Goal: Transaction & Acquisition: Purchase product/service

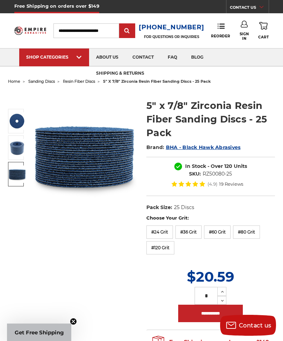
click at [20, 175] on img at bounding box center [16, 174] width 17 height 17
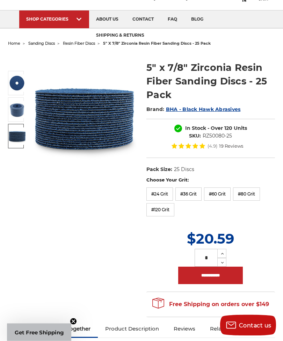
scroll to position [38, 0]
click at [223, 195] on label "#60 Grit" at bounding box center [217, 194] width 27 height 13
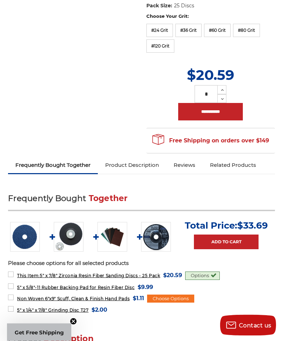
scroll to position [202, 0]
click at [73, 240] on img at bounding box center [69, 237] width 30 height 30
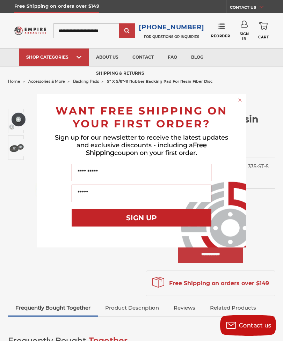
click at [241, 102] on circle "Close dialog" at bounding box center [240, 100] width 7 height 7
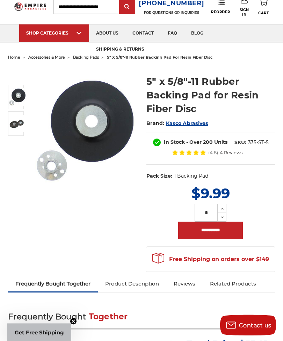
scroll to position [24, 0]
click at [226, 231] on input "**********" at bounding box center [210, 230] width 65 height 17
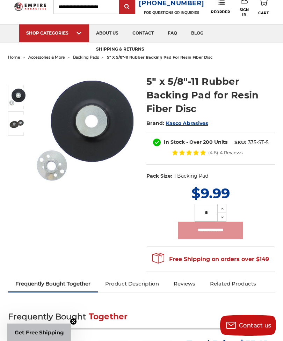
type input "**********"
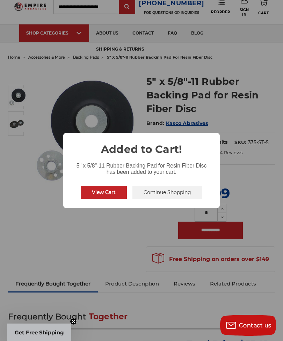
click at [181, 199] on button "Continue Shopping" at bounding box center [167, 192] width 70 height 13
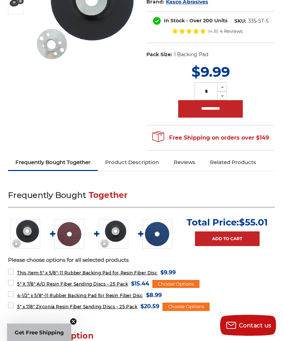
scroll to position [145, 0]
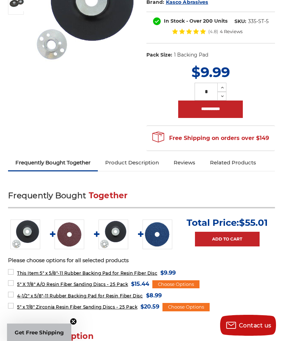
click at [64, 285] on span "5" X 7/8" A/O Resin Fiber Sanding Discs - 25 Pack" at bounding box center [72, 284] width 111 height 5
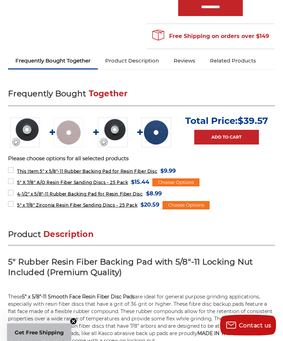
scroll to position [247, 0]
click at [116, 137] on img at bounding box center [113, 133] width 30 height 30
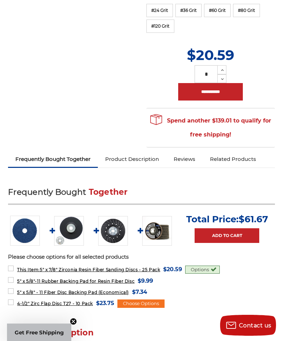
scroll to position [221, 0]
click at [112, 233] on img at bounding box center [113, 232] width 30 height 30
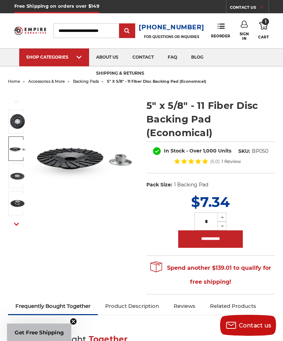
click at [16, 155] on img at bounding box center [17, 148] width 17 height 17
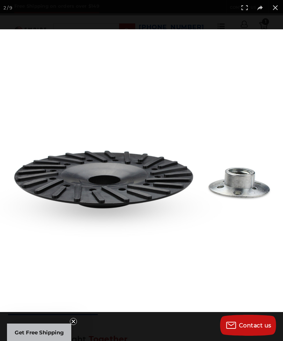
click at [274, 9] on button at bounding box center [275, 7] width 15 height 15
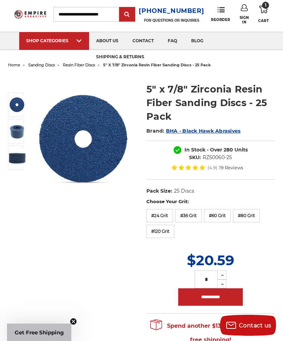
click at [217, 296] on input "**********" at bounding box center [210, 297] width 65 height 17
type input "**********"
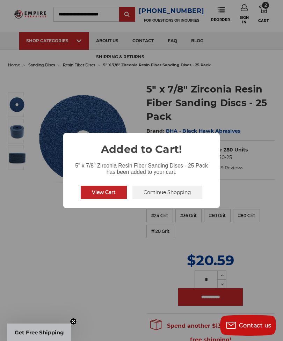
click at [114, 199] on button "View Cart" at bounding box center [104, 192] width 46 height 13
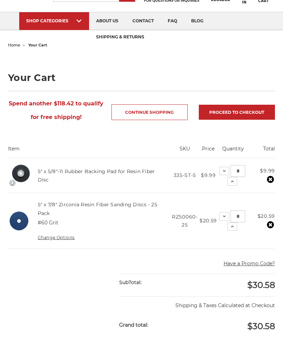
scroll to position [37, 0]
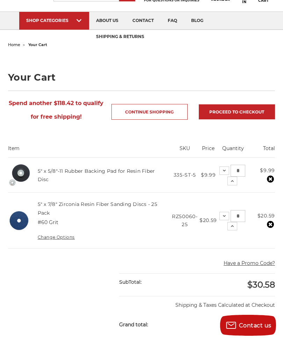
click at [269, 179] on use at bounding box center [270, 179] width 7 height 7
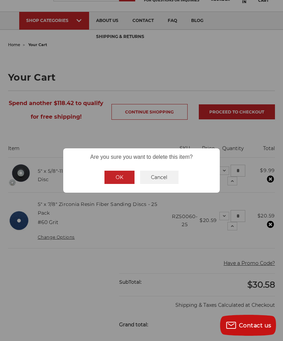
click at [125, 184] on button "OK" at bounding box center [119, 177] width 30 height 13
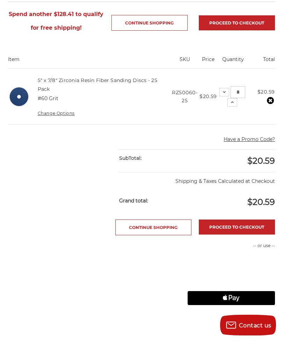
scroll to position [0, 0]
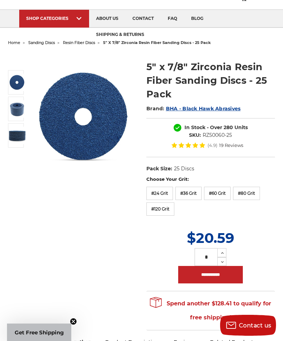
click at [82, 43] on span "resin fiber discs" at bounding box center [79, 42] width 32 height 5
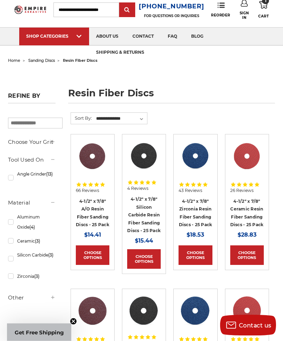
scroll to position [21, 0]
click at [79, 36] on use at bounding box center [78, 36] width 5 height 3
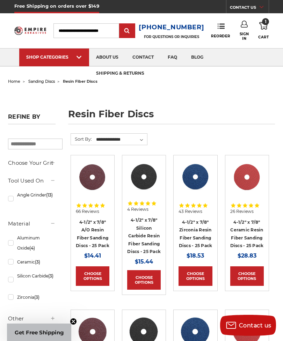
click at [85, 53] on link "SHOP CATEGORIES" at bounding box center [54, 58] width 70 height 18
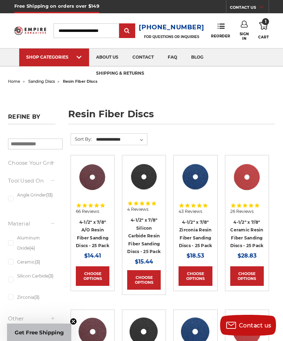
click at [79, 56] on icon at bounding box center [78, 57] width 5 height 8
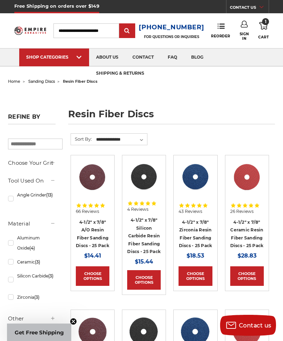
click at [89, 81] on link "shipping & returns" at bounding box center [120, 74] width 62 height 18
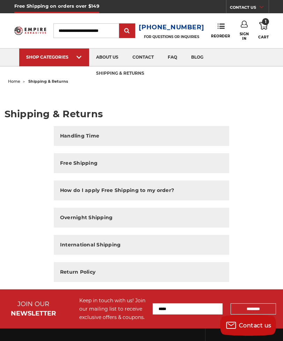
click at [146, 66] on img at bounding box center [154, 66] width 36 height 0
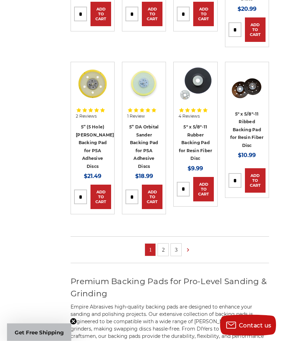
scroll to position [420, 0]
click at [159, 247] on link "2" at bounding box center [163, 250] width 10 height 12
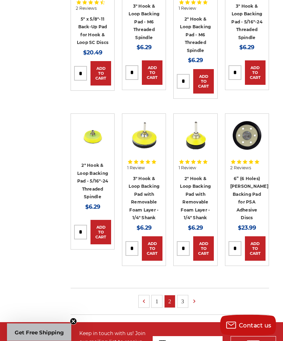
scroll to position [421, 0]
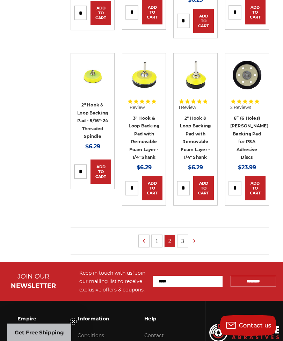
click at [180, 236] on link "3" at bounding box center [182, 241] width 10 height 12
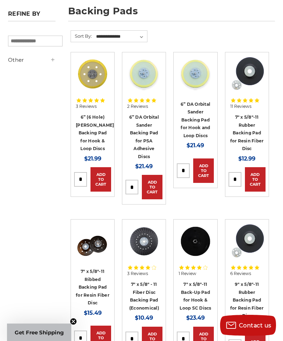
scroll to position [103, 0]
click at [255, 135] on link "7" x 5/8"-11 Rubber Backing Pad for Resin Fiber Disc" at bounding box center [247, 133] width 34 height 37
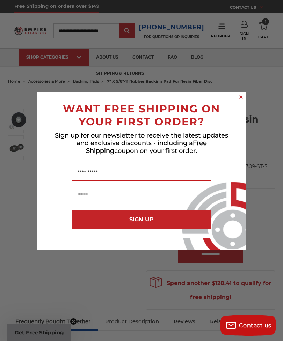
click at [242, 99] on circle "Close dialog" at bounding box center [241, 97] width 7 height 7
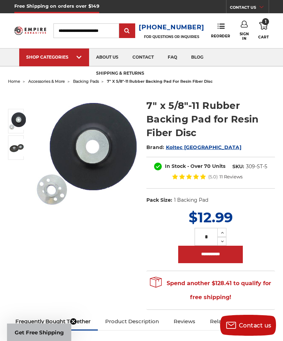
click at [17, 151] on img at bounding box center [16, 147] width 17 height 17
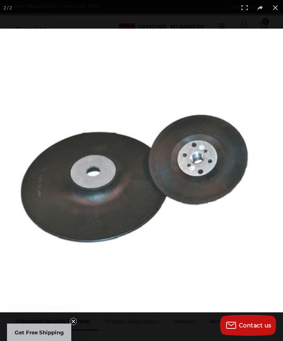
click at [271, 10] on button at bounding box center [275, 7] width 15 height 15
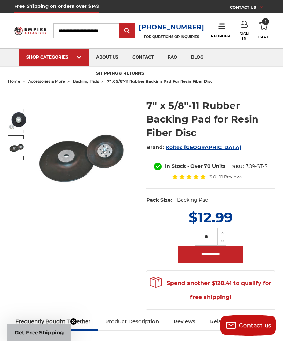
click at [23, 119] on img at bounding box center [16, 120] width 17 height 17
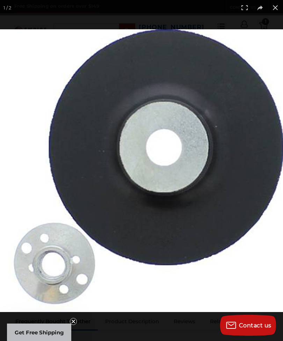
click at [272, 9] on button at bounding box center [275, 7] width 15 height 15
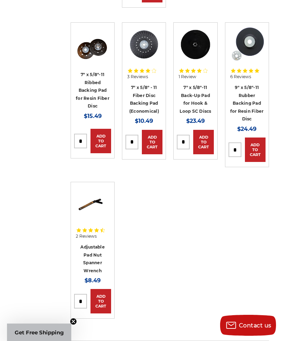
scroll to position [362, 0]
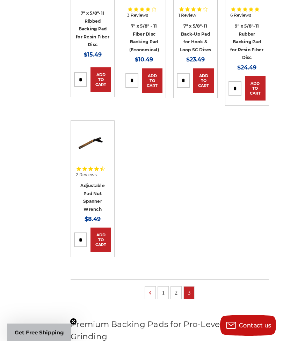
click at [165, 291] on link "1" at bounding box center [163, 293] width 10 height 12
